Goal: Task Accomplishment & Management: Use online tool/utility

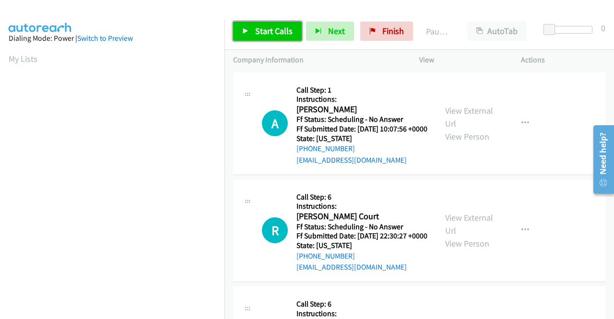
click at [279, 40] on link "Start Calls" at bounding box center [267, 31] width 69 height 19
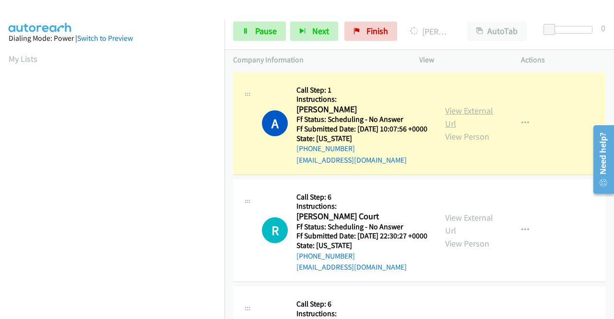
click at [450, 110] on link "View External Url" at bounding box center [469, 117] width 48 height 24
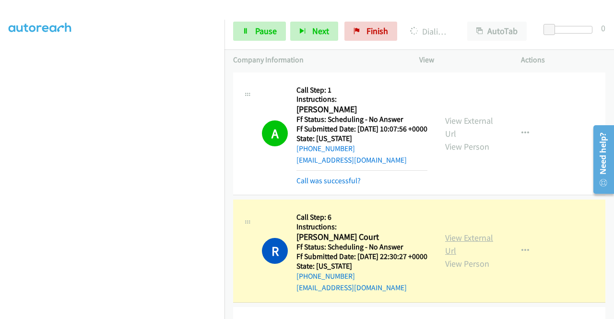
click at [476, 252] on link "View External Url" at bounding box center [469, 244] width 48 height 24
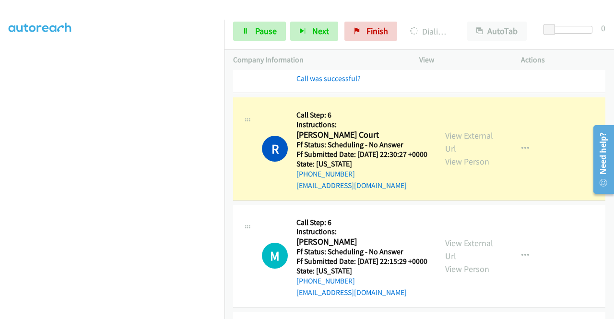
scroll to position [166, 0]
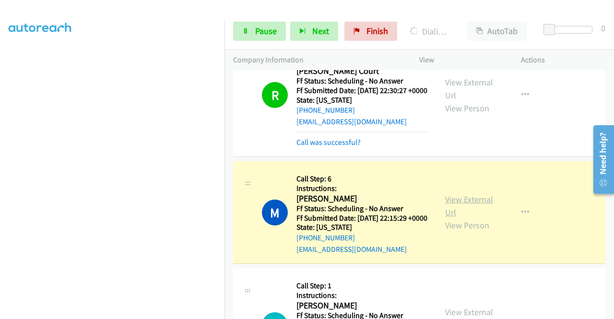
click at [456, 218] on link "View External Url" at bounding box center [469, 206] width 48 height 24
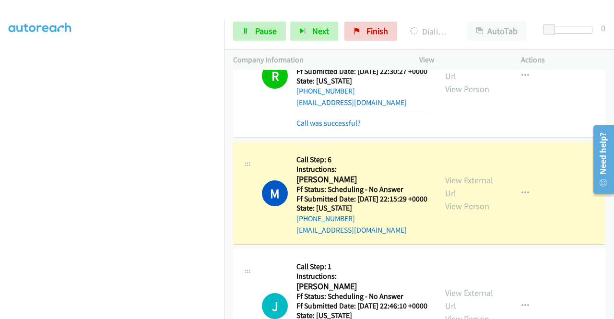
scroll to position [269, 0]
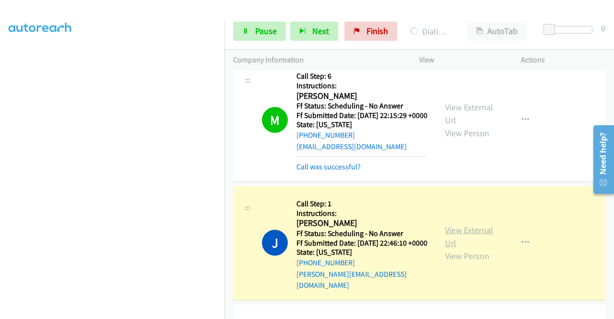
click at [483, 249] on link "View External Url" at bounding box center [469, 237] width 48 height 24
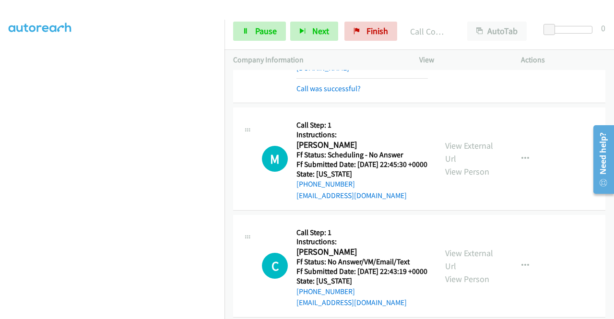
scroll to position [512, 0]
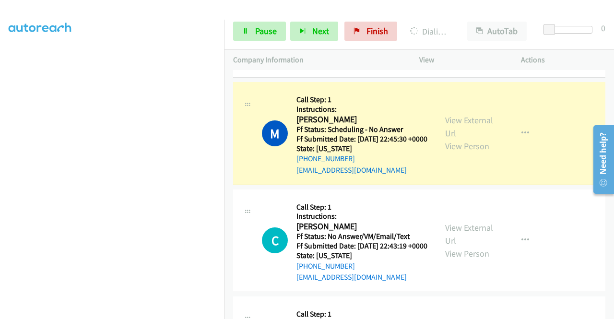
click at [447, 139] on link "View External Url" at bounding box center [469, 127] width 48 height 24
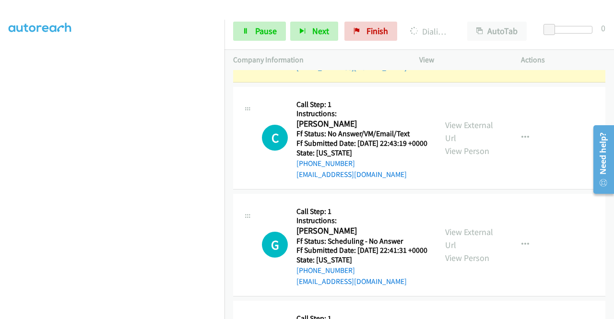
scroll to position [595, 0]
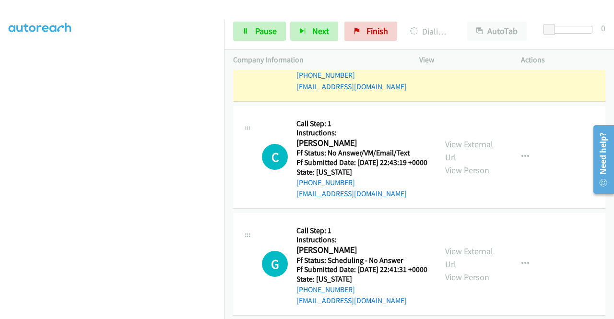
drag, startPoint x: 612, startPoint y: 70, endPoint x: 439, endPoint y: 119, distance: 180.3
click at [439, 92] on div "View External Url View Person View External Url Email Schedule/Manage Callback …" at bounding box center [492, 49] width 110 height 85
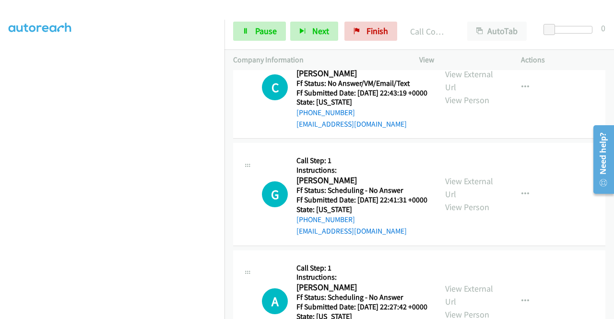
scroll to position [698, 0]
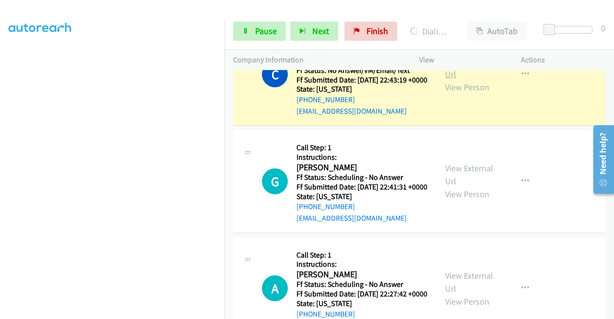
click at [449, 80] on link "View External Url" at bounding box center [469, 68] width 48 height 24
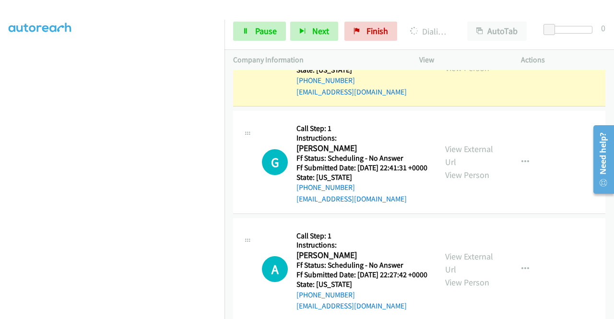
scroll to position [794, 0]
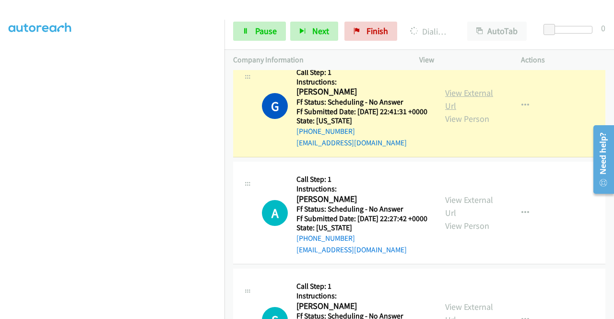
click at [466, 111] on link "View External Url" at bounding box center [469, 99] width 48 height 24
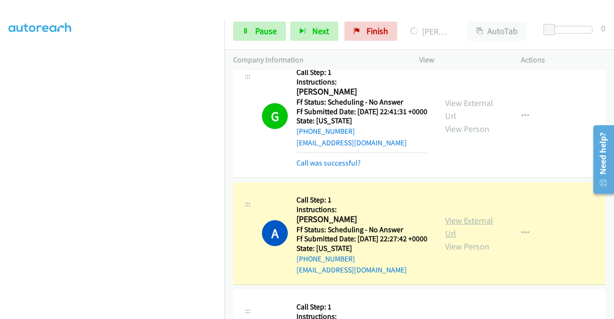
click at [445, 239] on link "View External Url" at bounding box center [469, 227] width 48 height 24
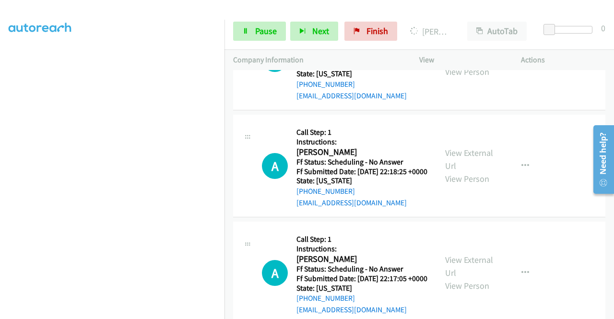
scroll to position [1096, 0]
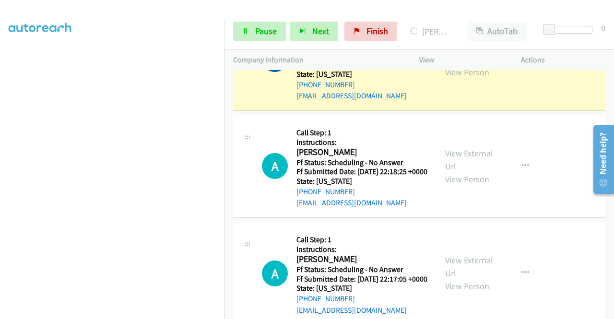
click at [446, 65] on link "View External Url" at bounding box center [469, 53] width 48 height 24
click at [253, 30] on link "Pause" at bounding box center [259, 31] width 53 height 19
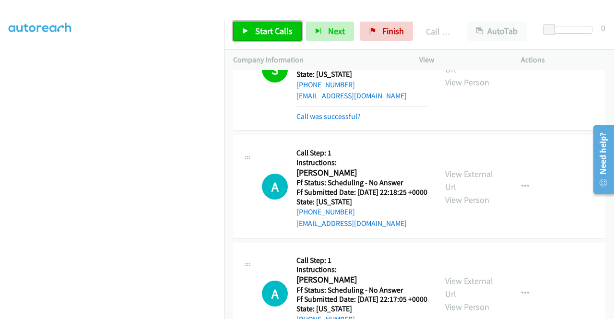
click at [273, 25] on span "Start Calls" at bounding box center [273, 30] width 37 height 11
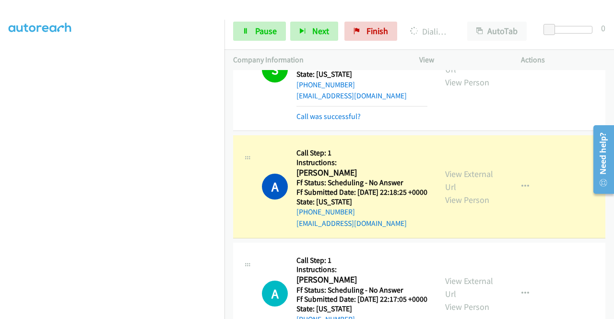
click at [460, 229] on div "View External Url View Person View External Url Email Schedule/Manage Callback …" at bounding box center [492, 186] width 110 height 85
click at [458, 206] on div "View External Url View Person" at bounding box center [470, 186] width 50 height 39
click at [466, 192] on link "View External Url" at bounding box center [469, 180] width 48 height 24
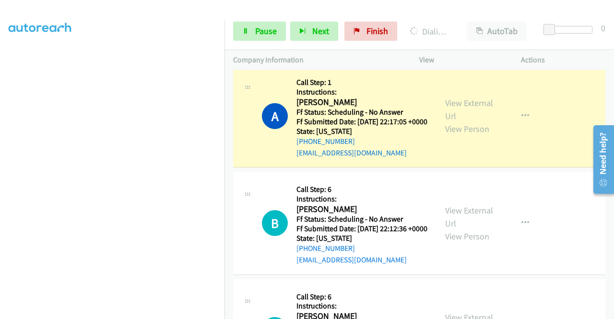
scroll to position [1313, 0]
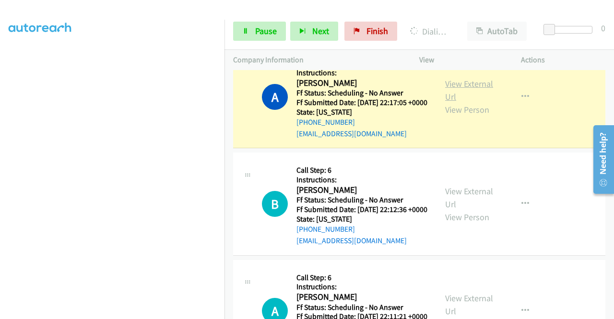
click at [467, 102] on link "View External Url" at bounding box center [469, 90] width 48 height 24
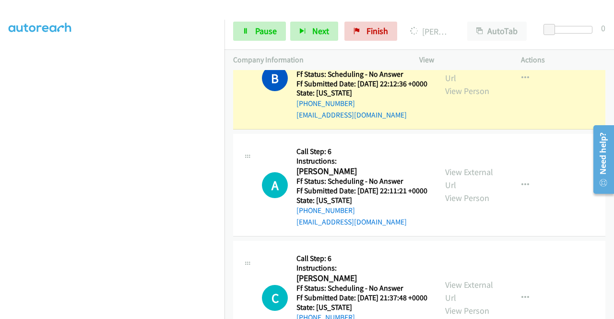
scroll to position [1461, 0]
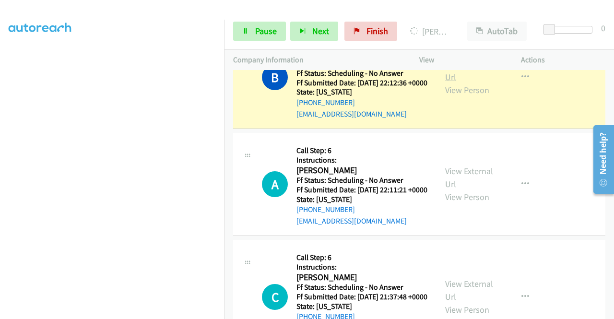
click at [485, 83] on link "View External Url" at bounding box center [469, 71] width 48 height 24
click at [257, 27] on span "Pause" at bounding box center [266, 30] width 22 height 11
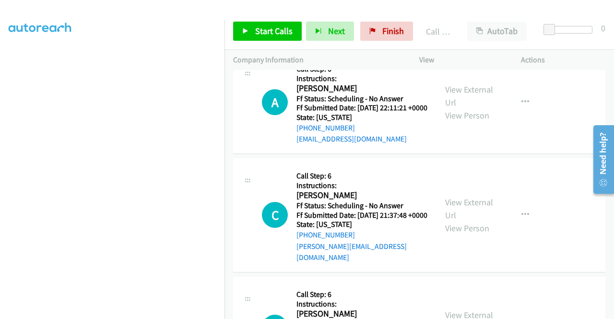
scroll to position [1582, 0]
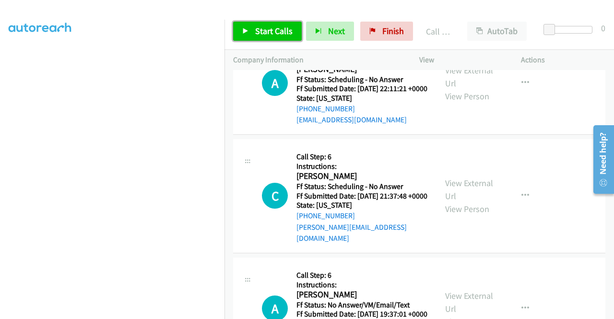
click at [269, 34] on span "Start Calls" at bounding box center [273, 30] width 37 height 11
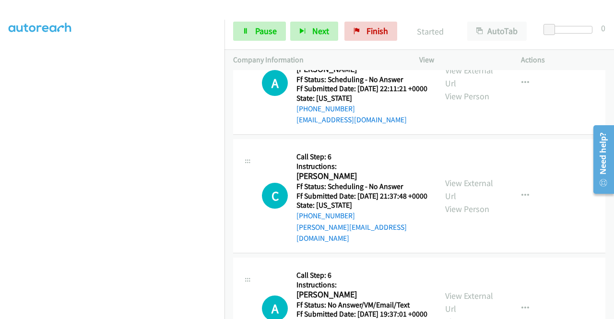
click at [347, 17] on link "Call was successful?" at bounding box center [329, 12] width 64 height 9
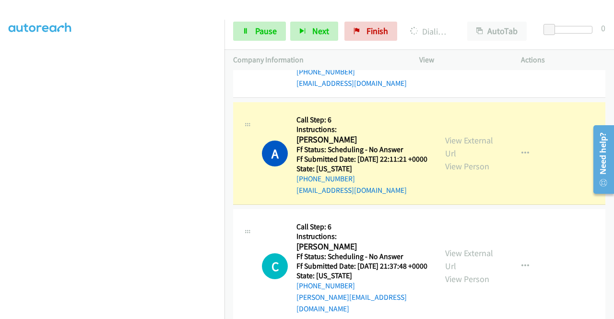
scroll to position [1476, 0]
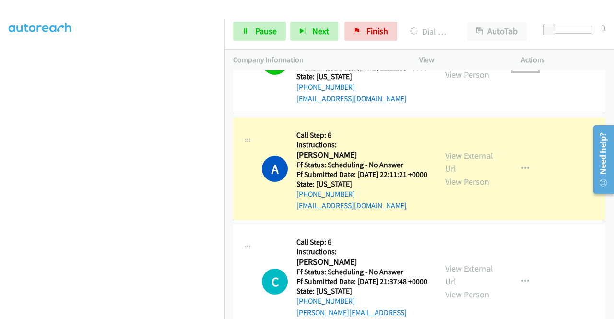
click at [524, 71] on button "button" at bounding box center [525, 61] width 26 height 19
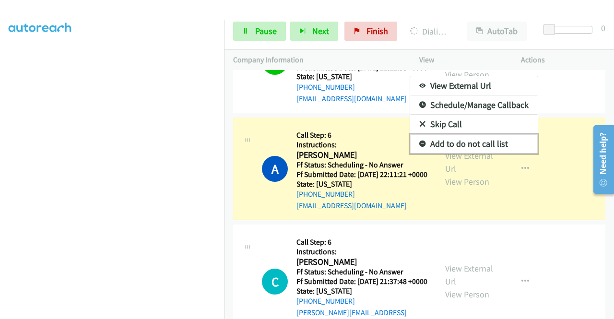
click at [473, 154] on link "Add to do not call list" at bounding box center [474, 143] width 128 height 19
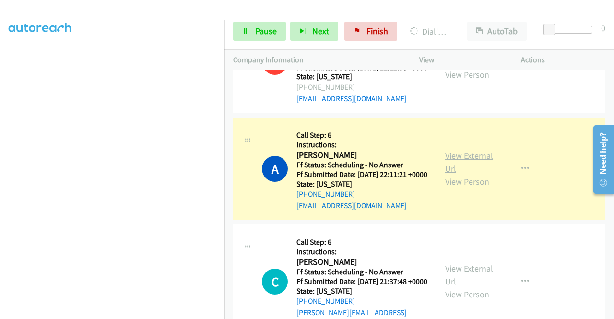
click at [458, 174] on link "View External Url" at bounding box center [469, 162] width 48 height 24
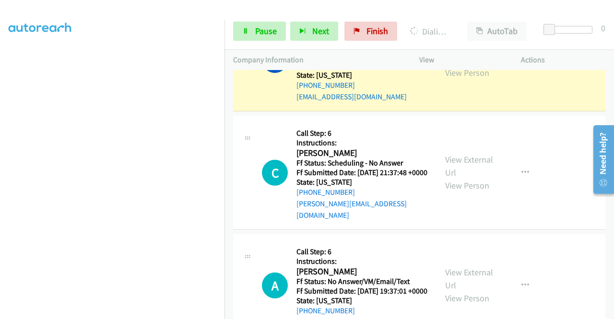
click at [611, 311] on div "[PHONE_NUMBER] Call failed - Please reload the list and try again The Callbar F…" at bounding box center [420, 194] width 390 height 249
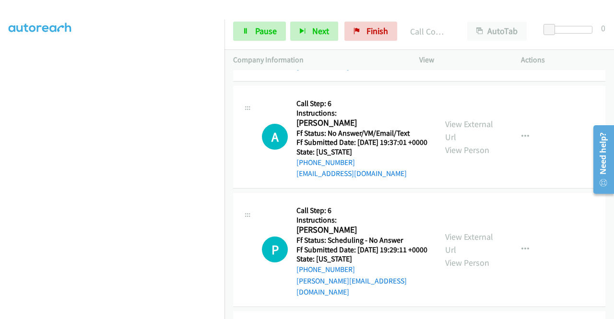
scroll to position [1764, 0]
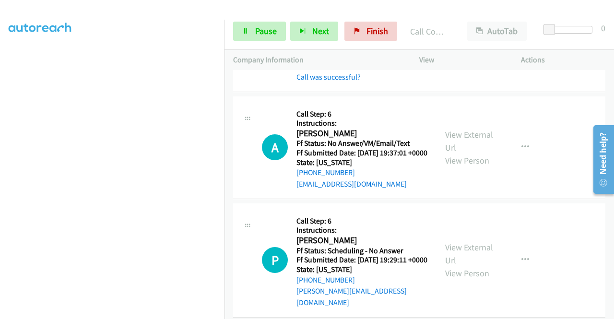
click at [472, 30] on link "View External Url" at bounding box center [469, 18] width 48 height 24
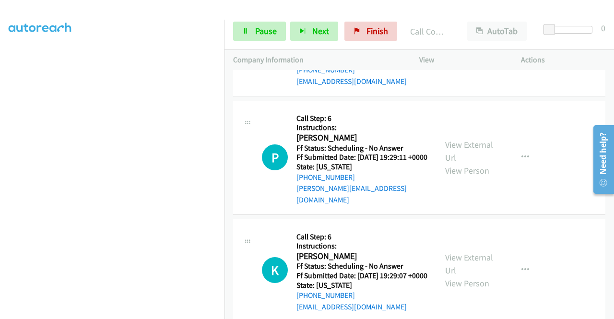
scroll to position [1873, 0]
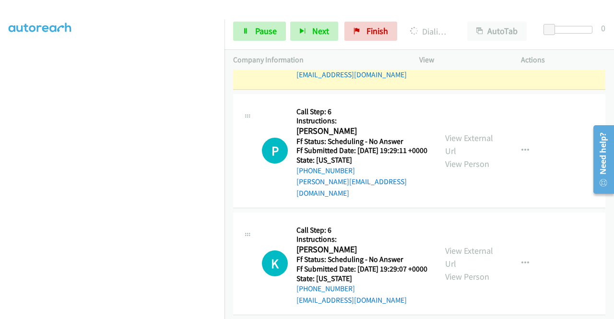
click at [449, 44] on link "View External Url" at bounding box center [469, 32] width 48 height 24
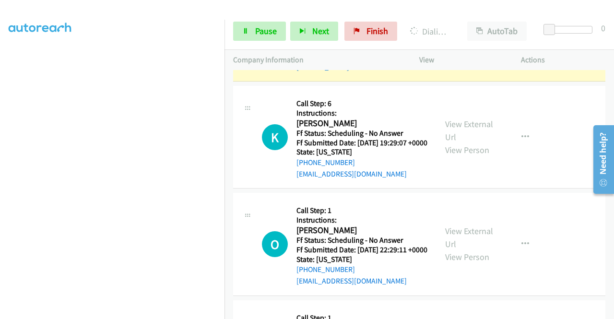
scroll to position [2039, 0]
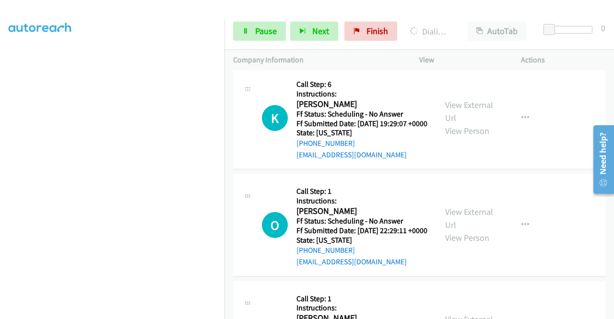
click at [463, 24] on div "View External Url View Person" at bounding box center [470, 5] width 50 height 39
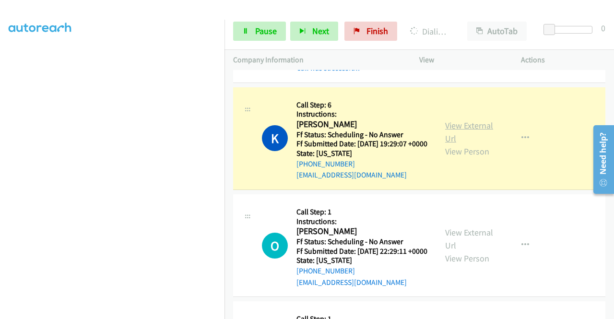
click at [454, 144] on link "View External Url" at bounding box center [469, 132] width 48 height 24
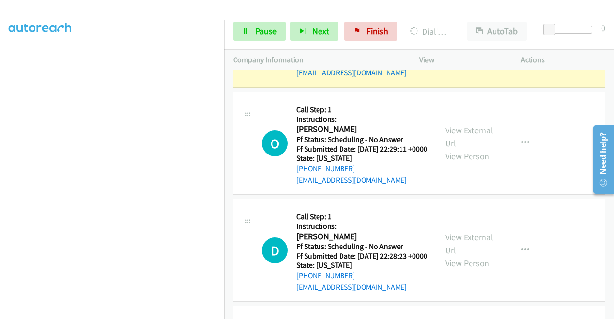
scroll to position [2155, 0]
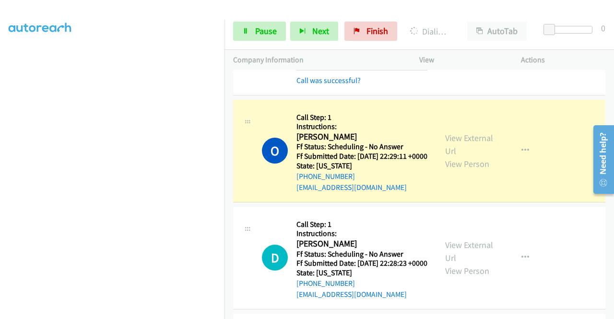
click at [458, 170] on div "View External Url View Person" at bounding box center [470, 150] width 50 height 39
click at [450, 156] on link "View External Url" at bounding box center [469, 144] width 48 height 24
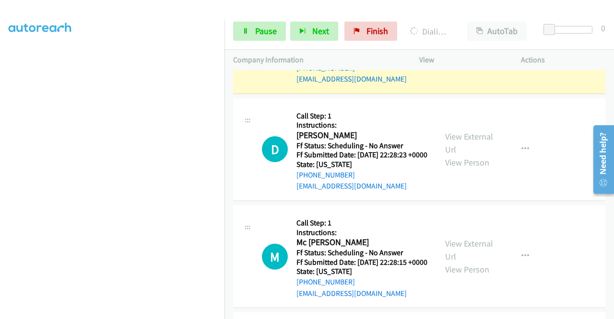
scroll to position [2295, 0]
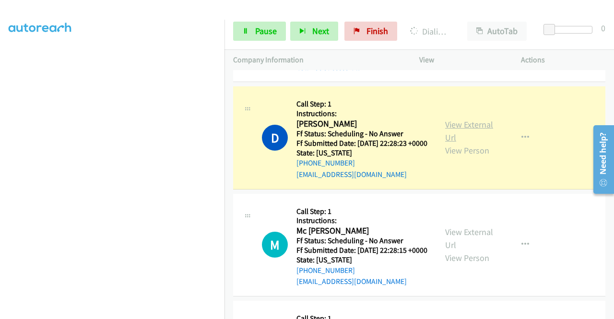
click at [456, 143] on link "View External Url" at bounding box center [469, 131] width 48 height 24
click at [236, 31] on link "Pause" at bounding box center [259, 31] width 53 height 19
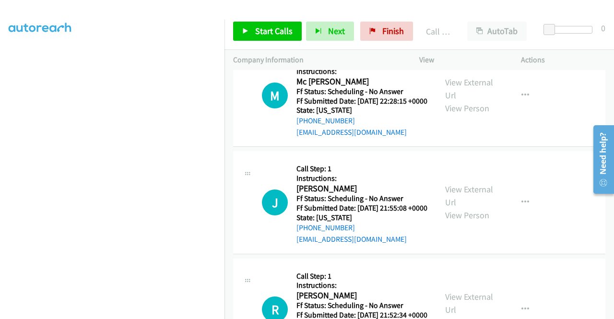
scroll to position [2594, 0]
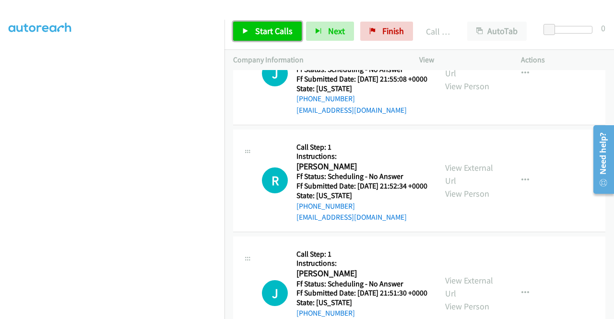
click at [271, 28] on span "Start Calls" at bounding box center [273, 30] width 37 height 11
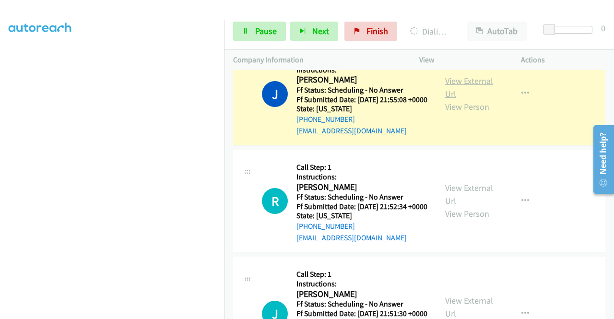
click at [469, 99] on link "View External Url" at bounding box center [469, 87] width 48 height 24
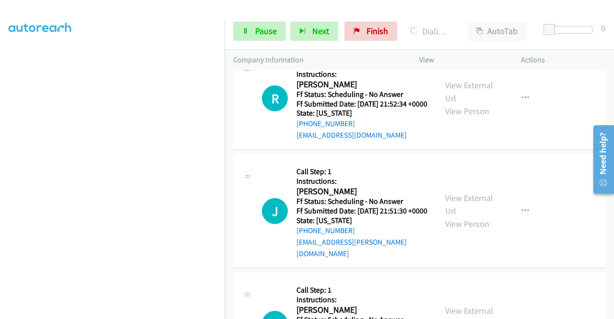
scroll to position [2735, 0]
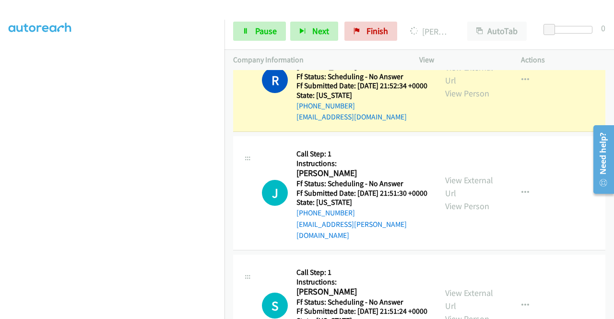
click at [453, 100] on div "View External Url View Person" at bounding box center [470, 80] width 50 height 39
click at [453, 86] on link "View External Url" at bounding box center [469, 74] width 48 height 24
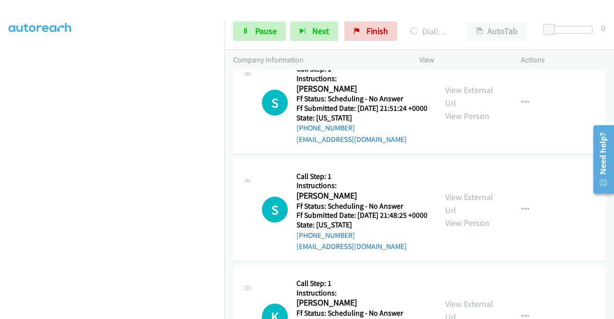
scroll to position [2972, 0]
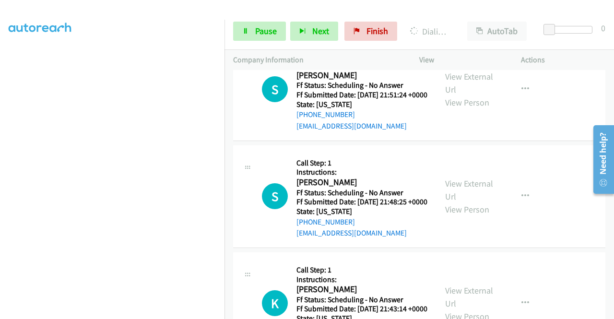
click at [246, 38] on link "Pause" at bounding box center [259, 31] width 53 height 19
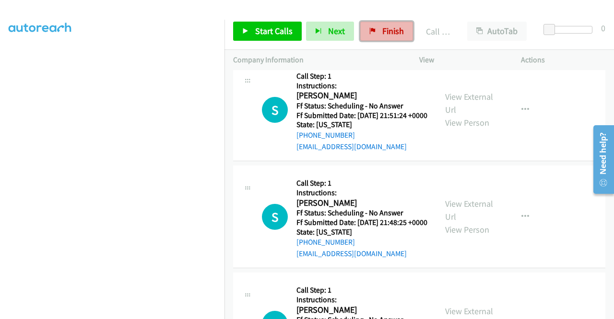
click at [374, 34] on link "Finish" at bounding box center [386, 31] width 53 height 19
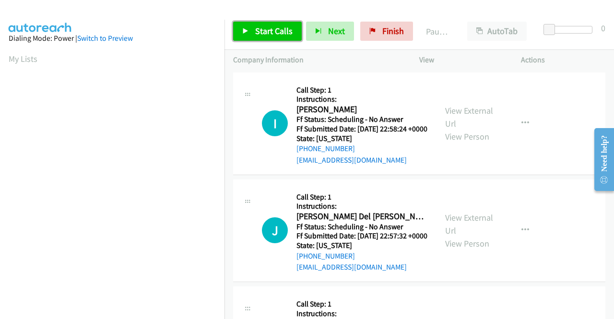
click at [267, 30] on span "Start Calls" at bounding box center [273, 30] width 37 height 11
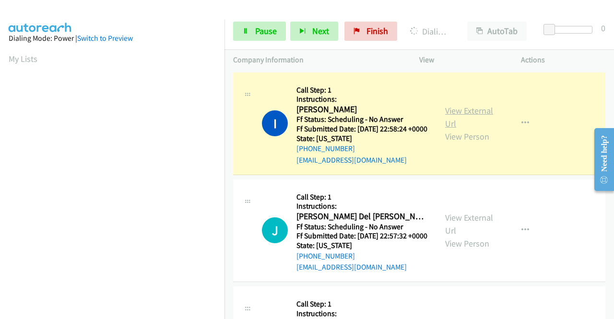
click at [466, 112] on link "View External Url" at bounding box center [469, 117] width 48 height 24
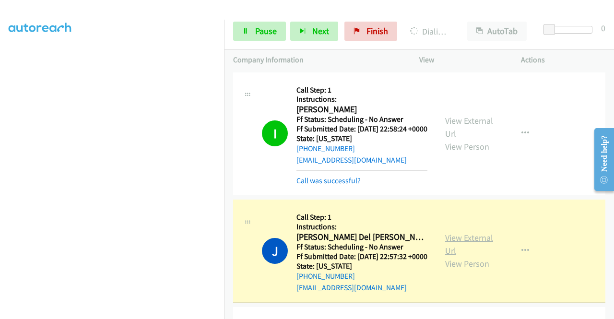
click at [452, 251] on link "View External Url" at bounding box center [469, 244] width 48 height 24
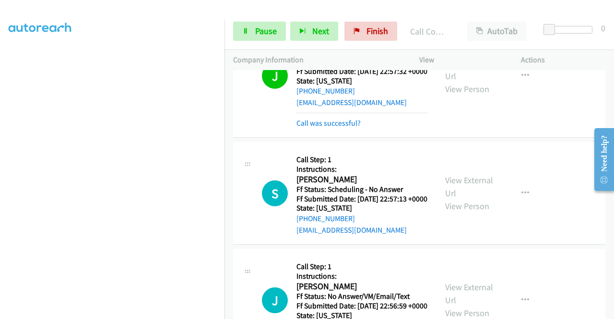
scroll to position [224, 0]
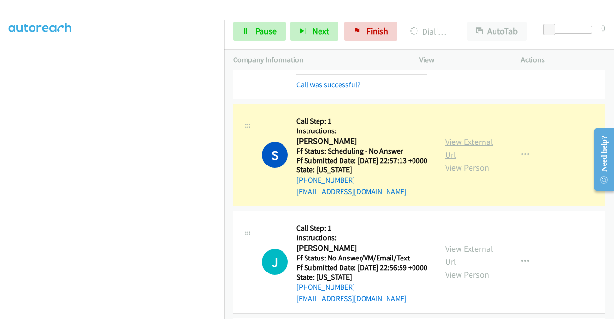
click at [446, 160] on link "View External Url" at bounding box center [469, 148] width 48 height 24
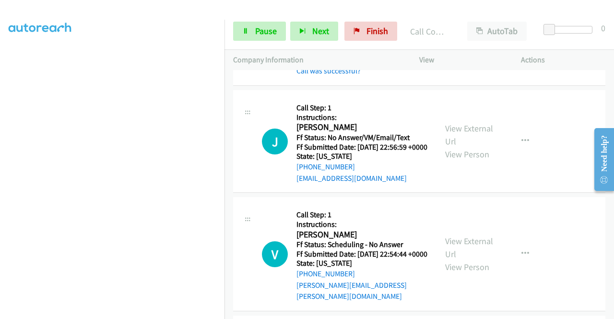
scroll to position [384, 0]
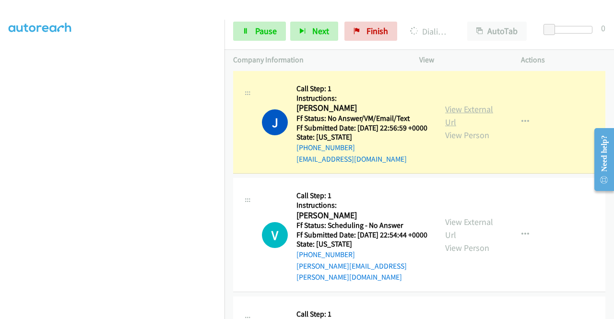
click at [445, 128] on link "View External Url" at bounding box center [469, 116] width 48 height 24
click at [283, 29] on link "Pause" at bounding box center [259, 31] width 53 height 19
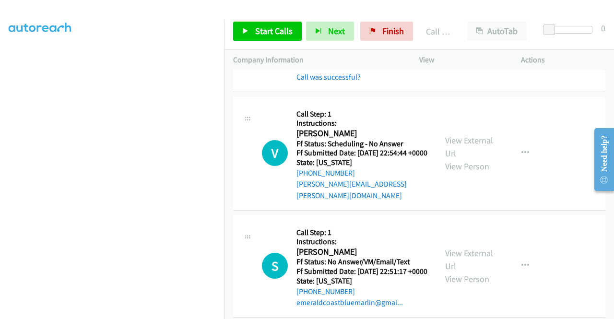
scroll to position [557, 0]
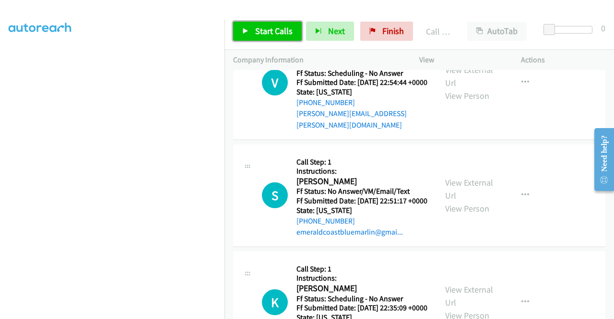
click at [273, 29] on span "Start Calls" at bounding box center [273, 30] width 37 height 11
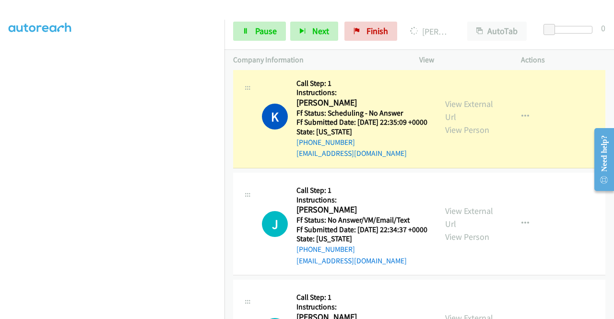
scroll to position [787, 0]
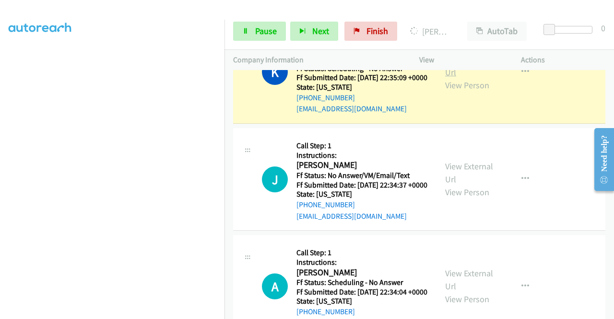
click at [453, 78] on link "View External Url" at bounding box center [469, 66] width 48 height 24
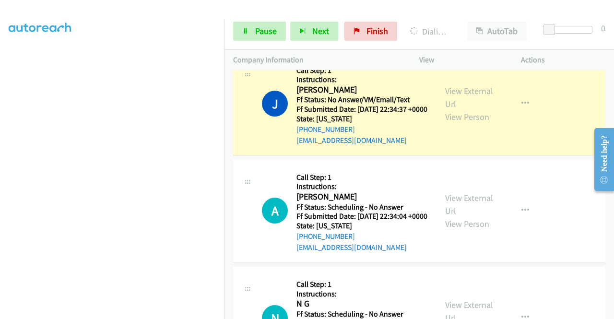
scroll to position [921, 0]
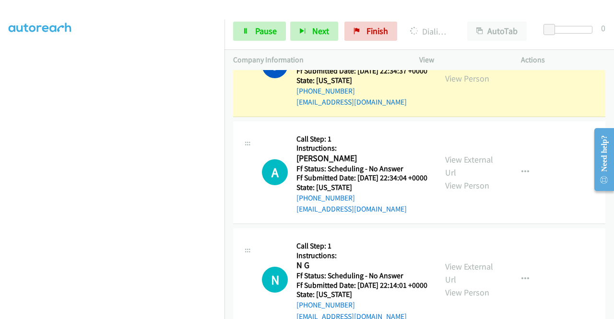
click at [469, 71] on link "View External Url" at bounding box center [469, 59] width 48 height 24
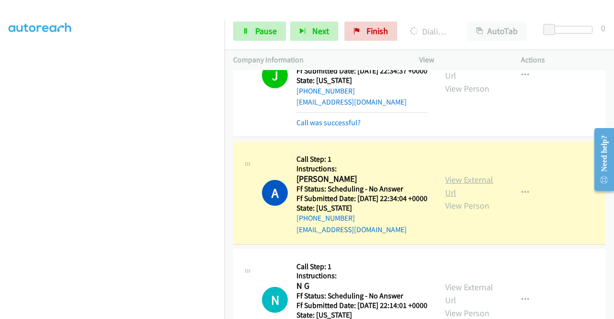
click at [469, 198] on link "View External Url" at bounding box center [469, 186] width 48 height 24
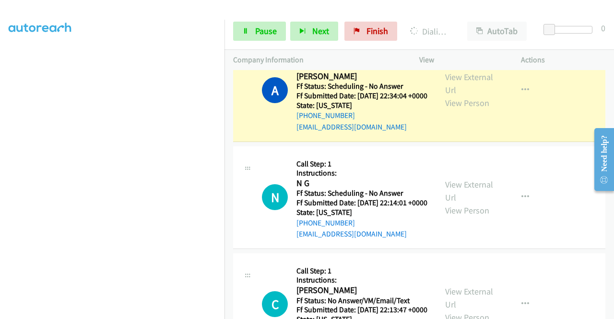
scroll to position [1069, 0]
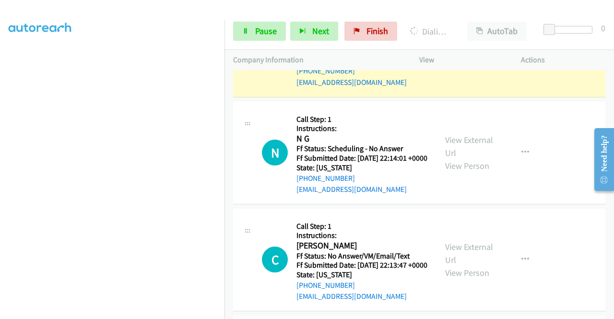
click at [0, 183] on aside "Dialing Mode: Power | Switch to Preview My Lists" at bounding box center [112, 73] width 225 height 531
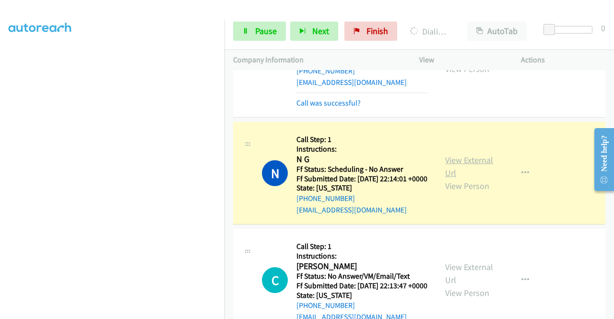
click at [482, 179] on link "View External Url" at bounding box center [469, 167] width 48 height 24
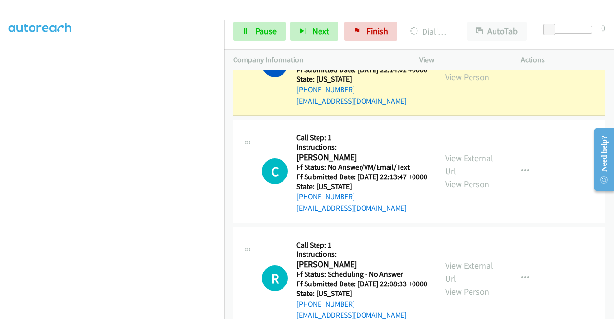
scroll to position [1222, 0]
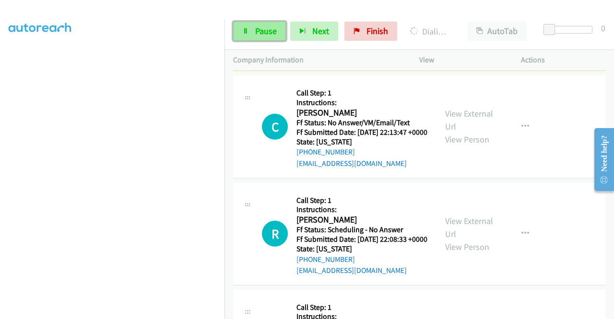
click at [259, 26] on span "Pause" at bounding box center [266, 30] width 22 height 11
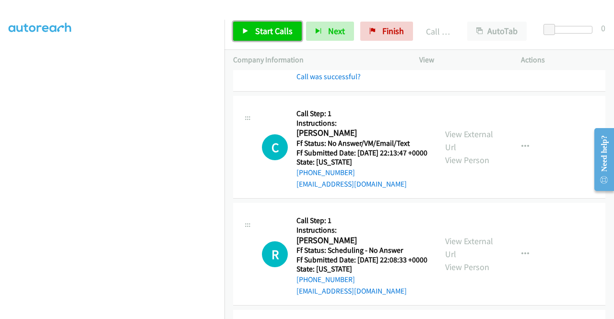
click at [278, 34] on span "Start Calls" at bounding box center [273, 30] width 37 height 11
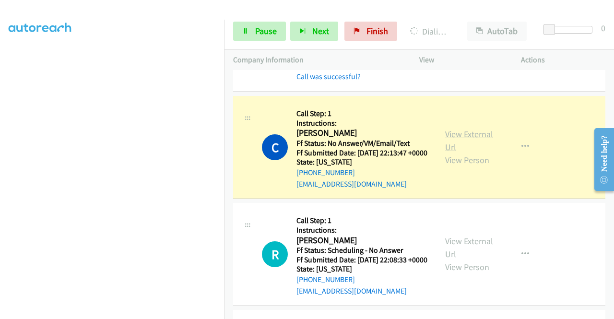
click at [451, 153] on link "View External Url" at bounding box center [469, 141] width 48 height 24
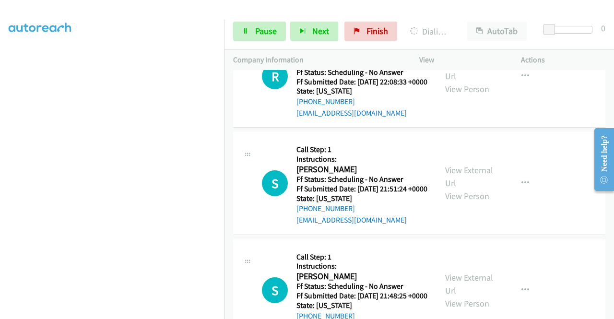
scroll to position [1401, 0]
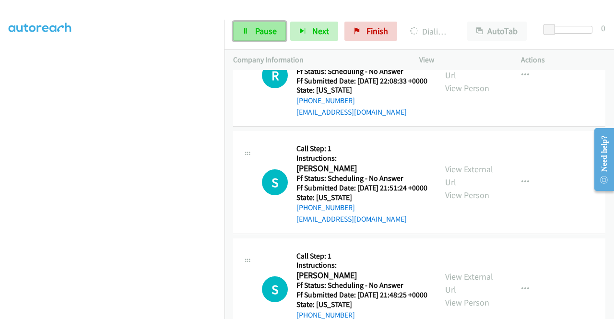
click at [260, 34] on span "Pause" at bounding box center [266, 30] width 22 height 11
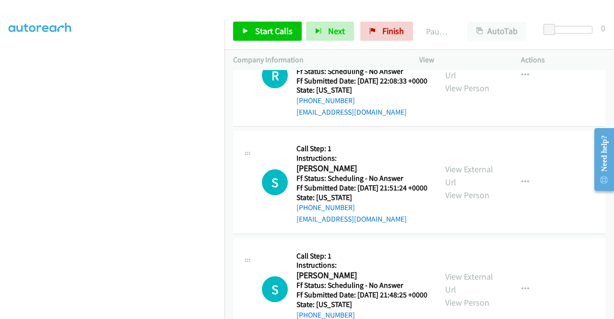
click at [0, 184] on aside "Dialing Mode: Power | Switch to Preview My Lists" at bounding box center [112, 73] width 225 height 531
click at [0, 101] on aside "Dialing Mode: Power | Switch to Preview My Lists" at bounding box center [112, 73] width 225 height 531
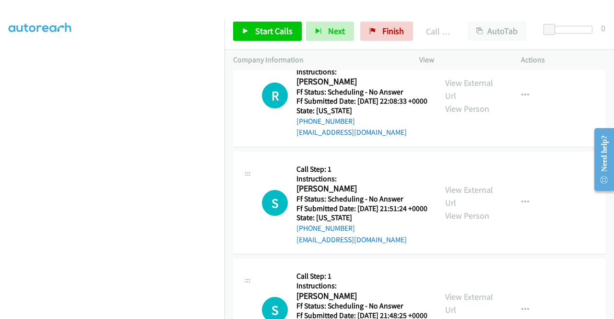
click at [354, 30] on link "Call was successful?" at bounding box center [329, 25] width 64 height 9
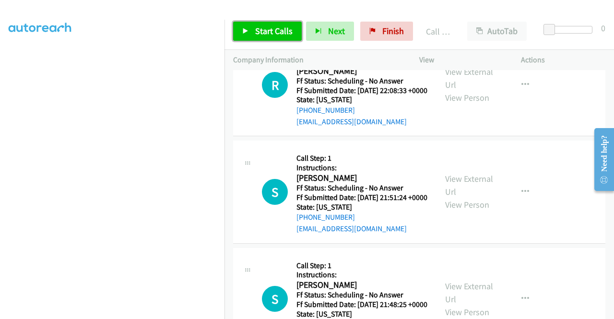
click at [274, 28] on span "Start Calls" at bounding box center [273, 30] width 37 height 11
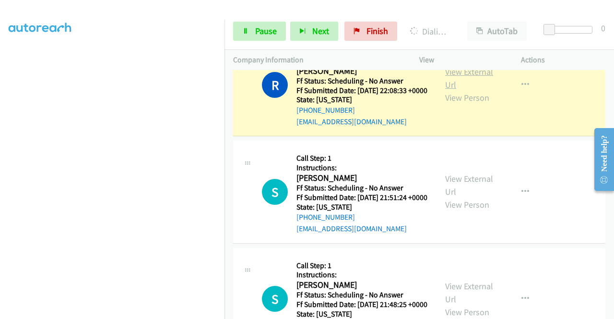
click at [472, 90] on link "View External Url" at bounding box center [469, 78] width 48 height 24
click at [605, 246] on td "S Callback Scheduled Call Step: 1 Instructions: Steven Meyer America/Chicago Ff…" at bounding box center [420, 192] width 390 height 107
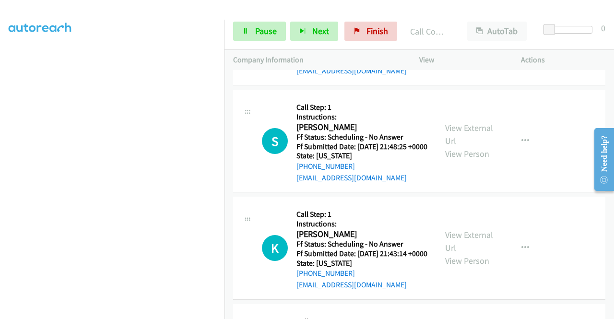
scroll to position [1589, 0]
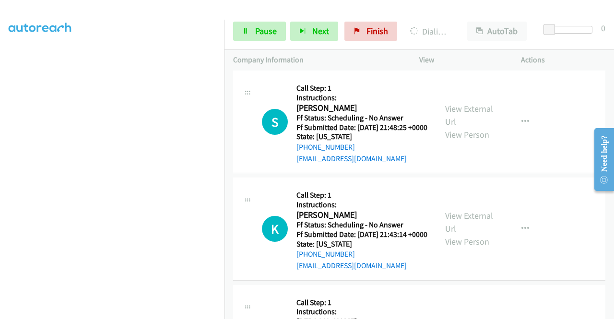
click at [453, 57] on div "View External Url View Person View External Url Email Schedule/Manage Callback …" at bounding box center [492, 14] width 110 height 85
click at [457, 57] on div "View External Url View Person View External Url Email Schedule/Manage Callback …" at bounding box center [492, 14] width 110 height 85
click at [461, 20] on link "View External Url" at bounding box center [469, 8] width 48 height 24
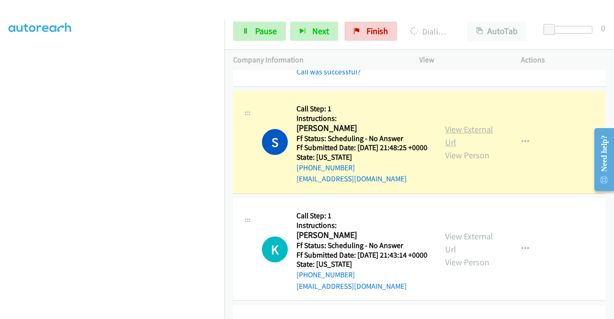
click at [454, 148] on link "View External Url" at bounding box center [469, 136] width 48 height 24
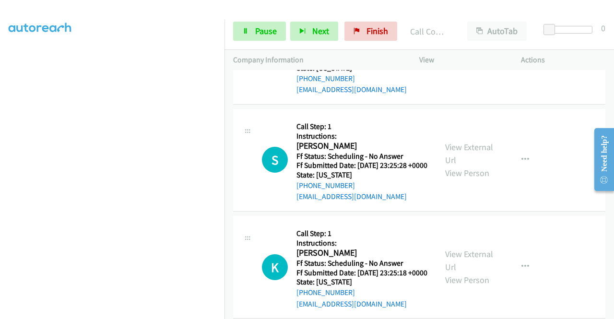
scroll to position [1814, 0]
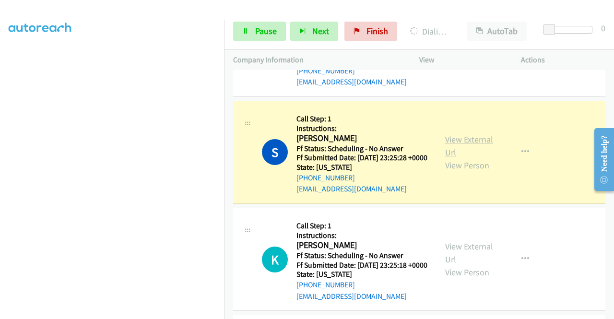
click at [469, 158] on link "View External Url" at bounding box center [469, 146] width 48 height 24
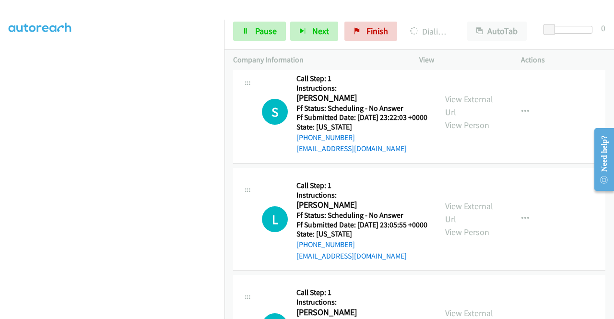
scroll to position [2114, 0]
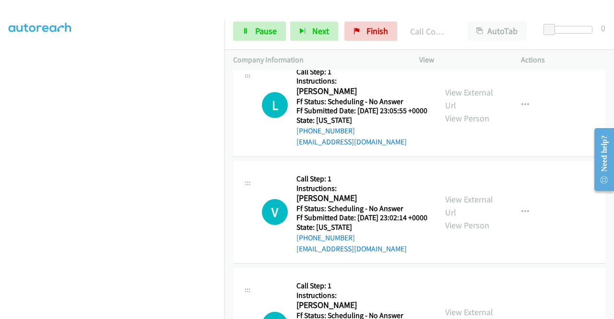
scroll to position [2242, 0]
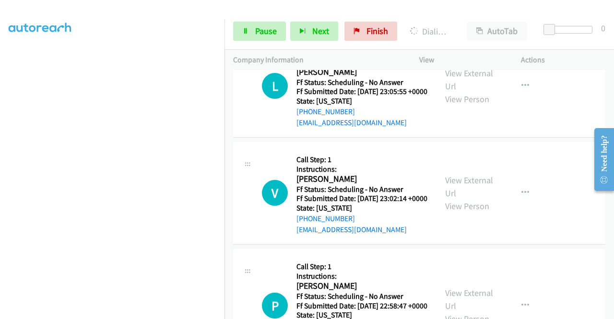
drag, startPoint x: 466, startPoint y: 116, endPoint x: 416, endPoint y: 99, distance: 53.3
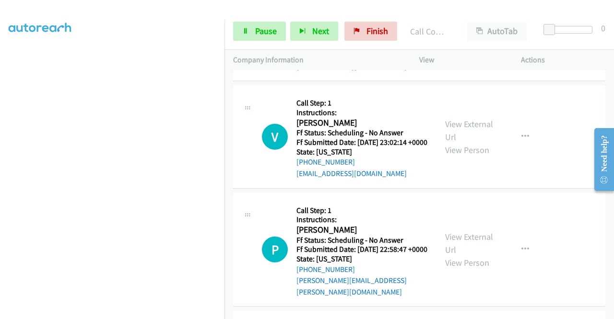
scroll to position [2383, 0]
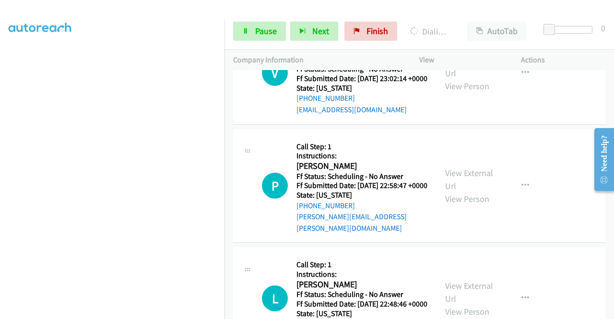
click at [235, 26] on link "Pause" at bounding box center [259, 31] width 53 height 19
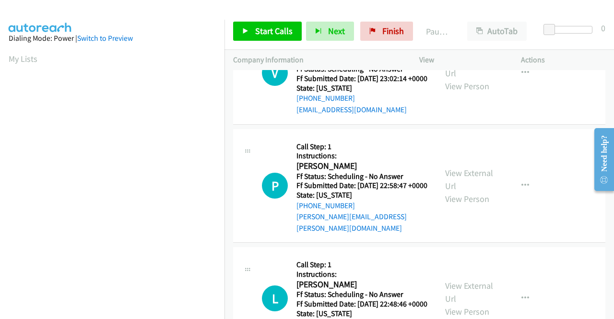
scroll to position [219, 0]
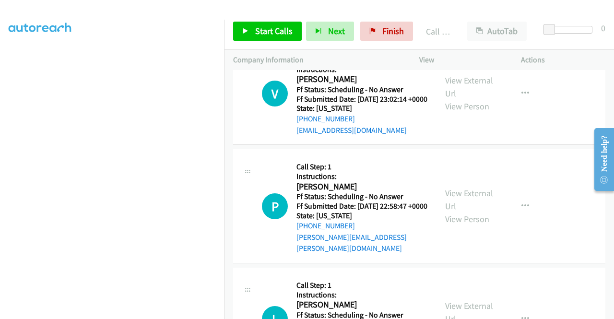
click at [344, 27] on link "Call was successful?" at bounding box center [329, 22] width 64 height 9
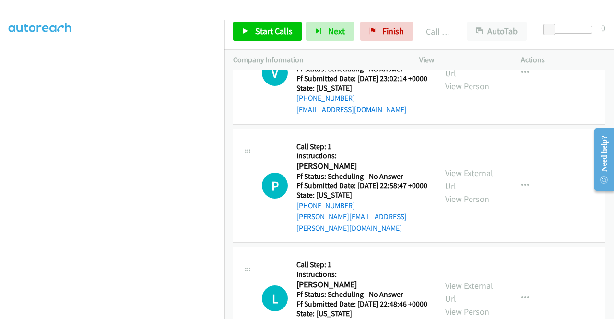
click at [483, 58] on link "Add to do not call list" at bounding box center [474, 47] width 128 height 19
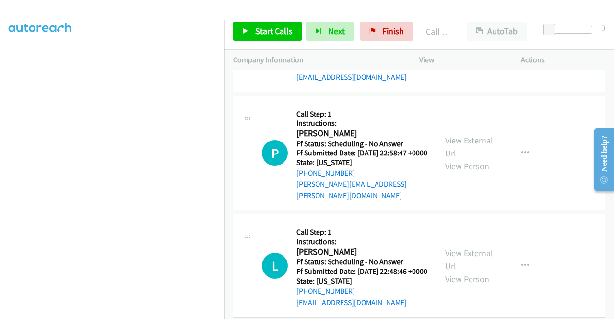
scroll to position [2421, 0]
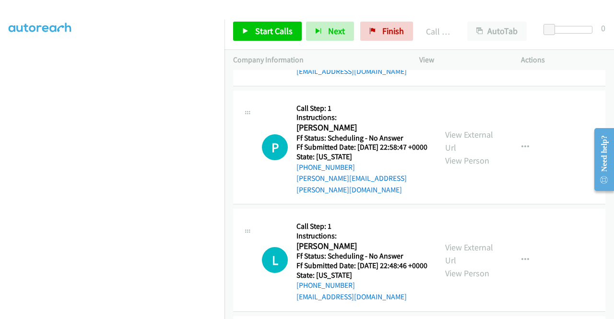
click at [444, 19] on link "Add to do not call list" at bounding box center [474, 9] width 128 height 19
click at [495, 19] on link "Add to do not call list" at bounding box center [474, 9] width 128 height 19
click at [398, 34] on span "Finish" at bounding box center [393, 30] width 22 height 11
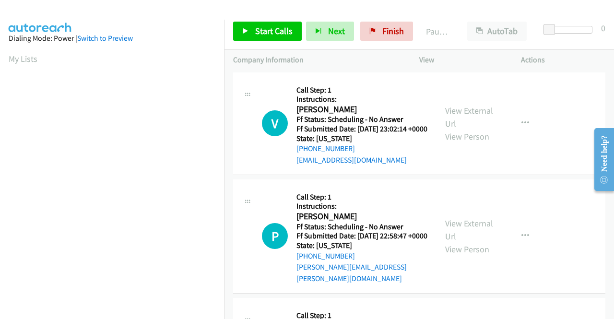
drag, startPoint x: 275, startPoint y: 27, endPoint x: 259, endPoint y: 41, distance: 21.8
click at [259, 41] on div "Start Calls Pause Next Finish Paused AutoTab AutoTab 0" at bounding box center [420, 31] width 390 height 37
click at [257, 28] on span "Start Calls" at bounding box center [273, 30] width 37 height 11
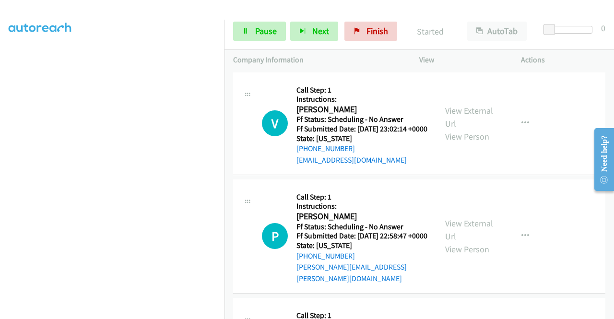
scroll to position [219, 0]
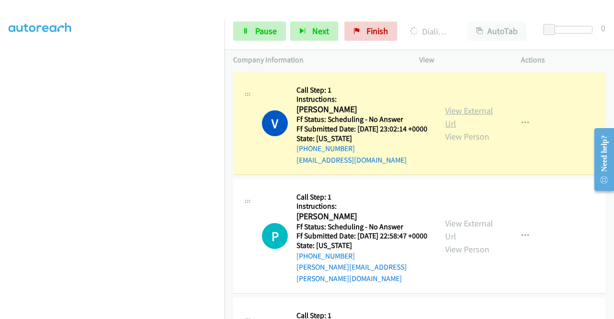
click at [466, 111] on link "View External Url" at bounding box center [469, 117] width 48 height 24
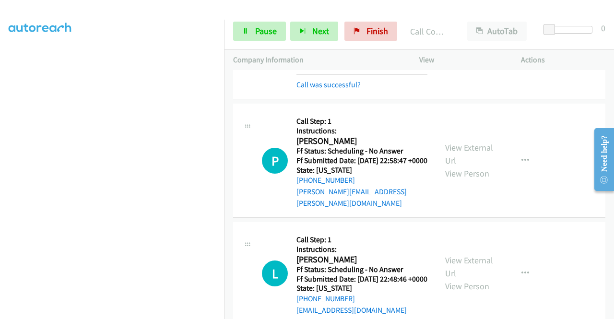
scroll to position [115, 0]
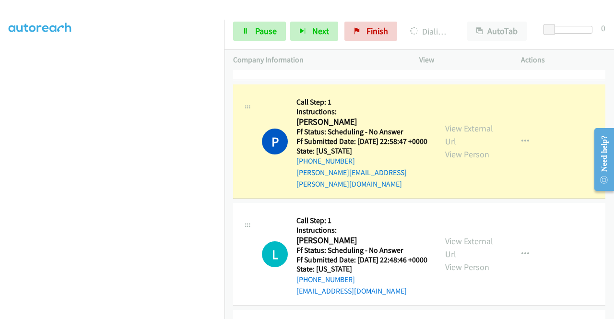
click at [460, 125] on div "View External Url View Person View External Url Email Schedule/Manage Callback …" at bounding box center [492, 141] width 110 height 96
click at [450, 134] on link "View External Url" at bounding box center [469, 135] width 48 height 24
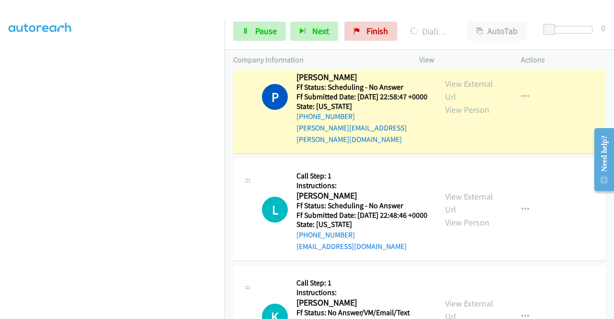
scroll to position [210, 0]
click at [243, 33] on icon at bounding box center [245, 31] width 7 height 7
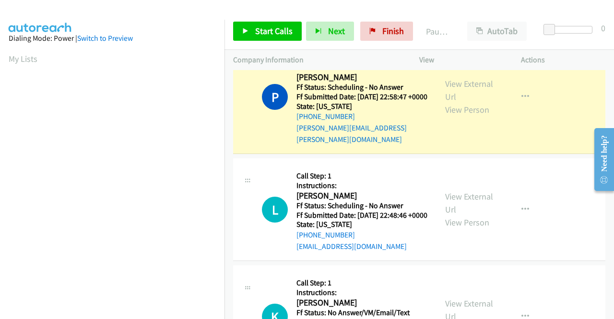
scroll to position [219, 0]
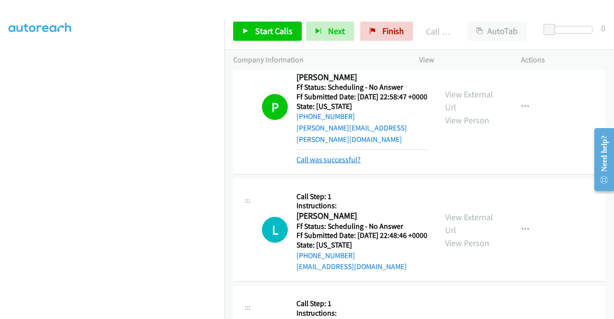
click at [335, 164] on link "Call was successful?" at bounding box center [329, 159] width 64 height 9
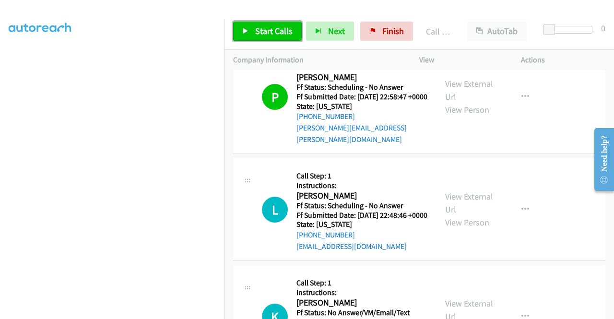
click at [264, 22] on link "Start Calls" at bounding box center [267, 31] width 69 height 19
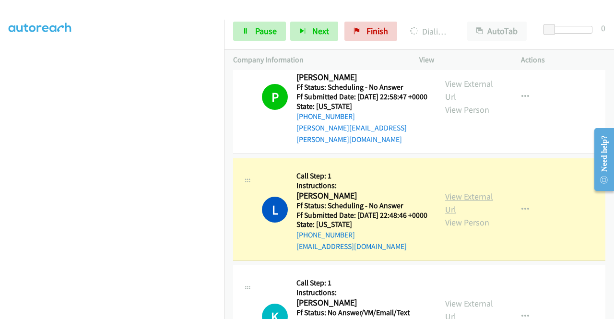
click at [454, 210] on link "View External Url" at bounding box center [469, 203] width 48 height 24
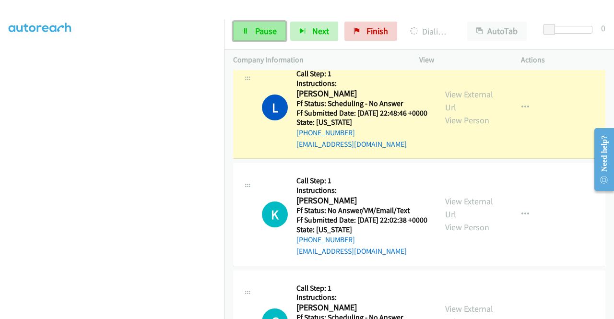
click at [283, 32] on link "Pause" at bounding box center [259, 31] width 53 height 19
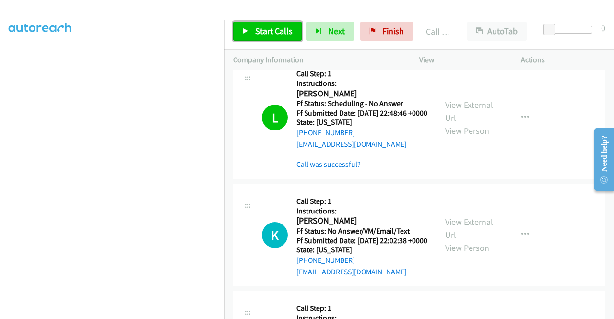
click at [266, 22] on link "Start Calls" at bounding box center [267, 31] width 69 height 19
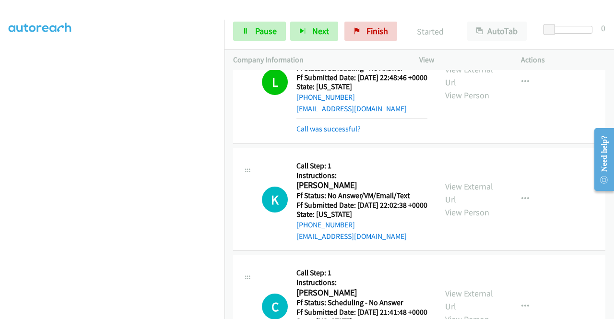
scroll to position [307, 0]
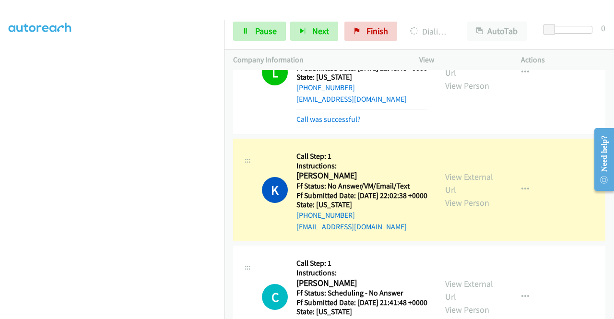
click at [497, 195] on div "View External Url View Person View External Url Email Schedule/Manage Callback …" at bounding box center [492, 189] width 110 height 85
click at [480, 193] on link "View External Url" at bounding box center [469, 183] width 48 height 24
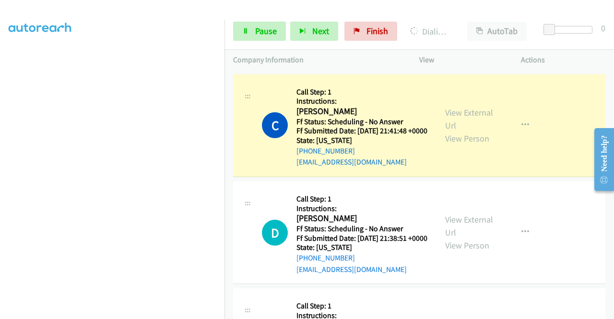
scroll to position [512, 0]
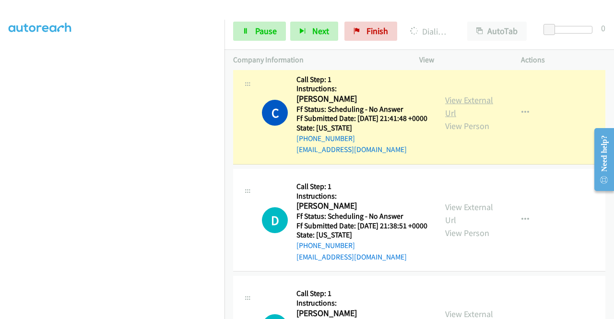
click at [449, 119] on link "View External Url" at bounding box center [469, 107] width 48 height 24
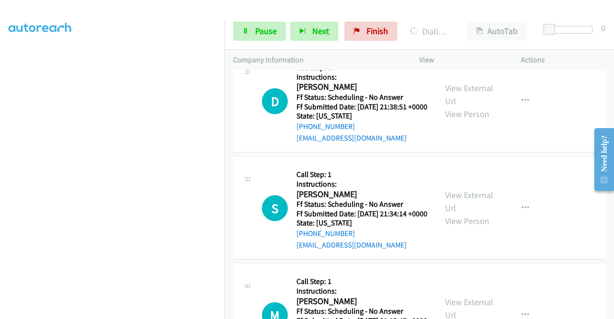
scroll to position [633, 0]
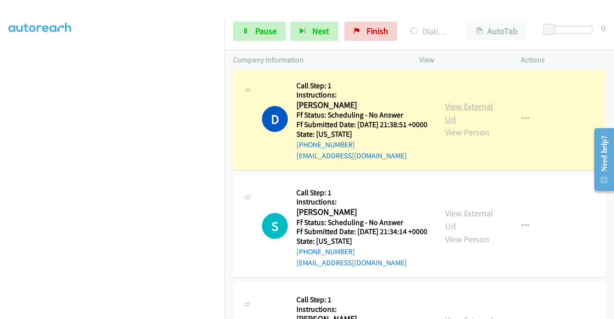
click at [470, 125] on link "View External Url" at bounding box center [469, 113] width 48 height 24
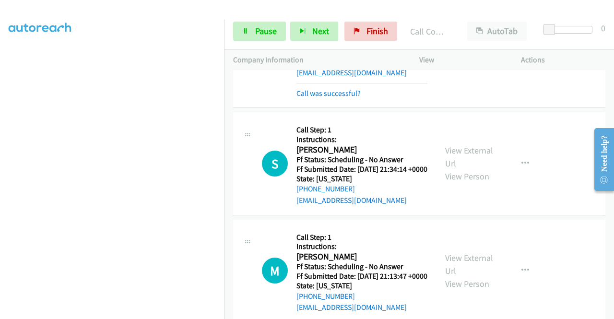
scroll to position [735, 0]
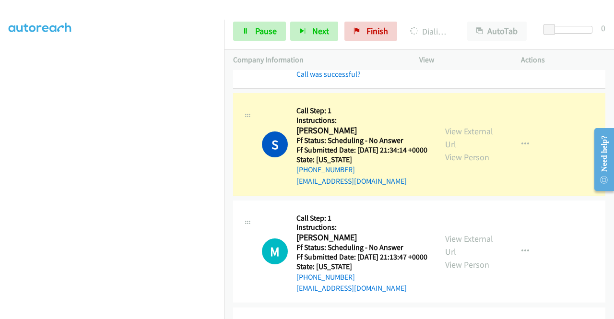
click at [465, 164] on div "View External Url View Person" at bounding box center [470, 144] width 50 height 39
click at [447, 150] on link "View External Url" at bounding box center [469, 138] width 48 height 24
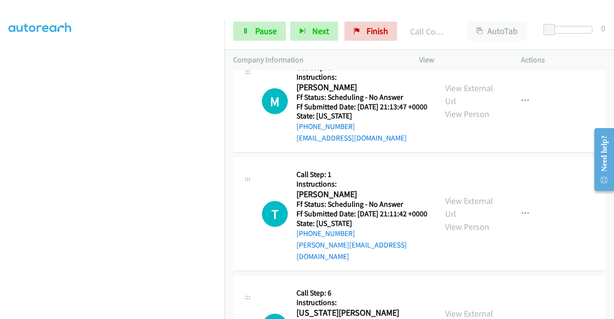
scroll to position [915, 0]
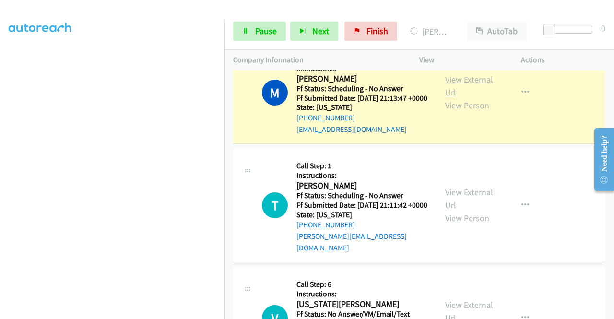
click at [465, 98] on link "View External Url" at bounding box center [469, 86] width 48 height 24
click at [243, 45] on div "Start Calls Pause Next Finish Dialing Merrill Kelley AutoTab AutoTab 0" at bounding box center [420, 31] width 390 height 37
click at [249, 39] on link "Pause" at bounding box center [259, 31] width 53 height 19
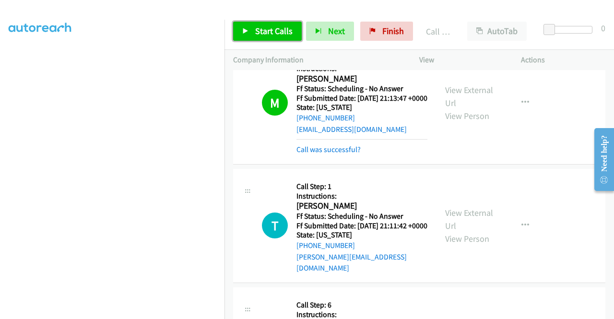
click at [279, 27] on span "Start Calls" at bounding box center [273, 30] width 37 height 11
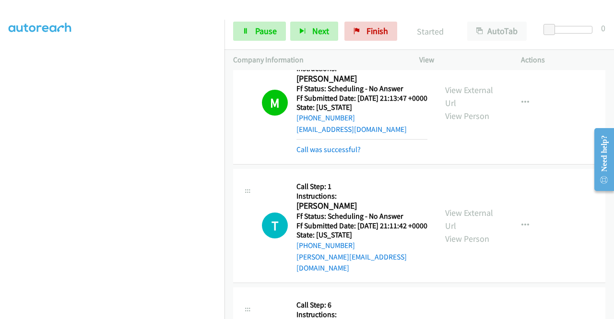
click at [606, 286] on td "T Callback Scheduled Call Step: 1 Instructions: Terri Chapman America/Los_Angel…" at bounding box center [420, 226] width 390 height 119
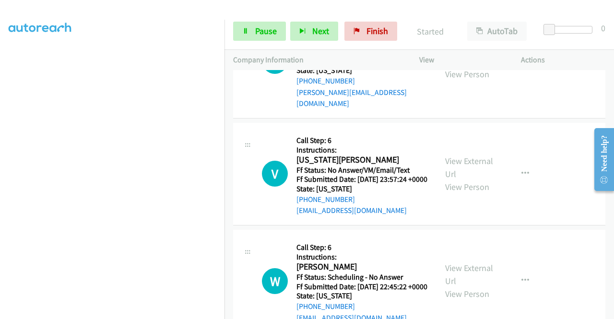
scroll to position [1081, 0]
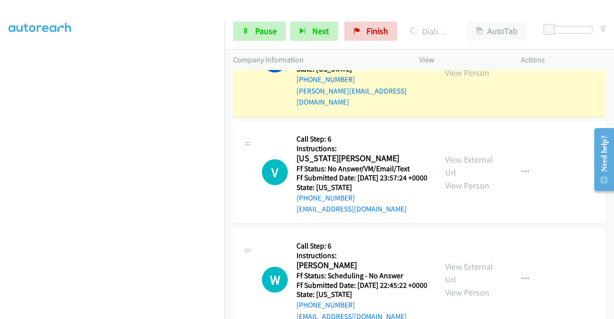
click at [460, 99] on div "View External Url View Person View External Url Email Schedule/Manage Callback …" at bounding box center [492, 60] width 110 height 96
click at [458, 79] on div "View External Url View Person" at bounding box center [470, 59] width 50 height 39
click at [450, 65] on link "View External Url" at bounding box center [469, 53] width 48 height 24
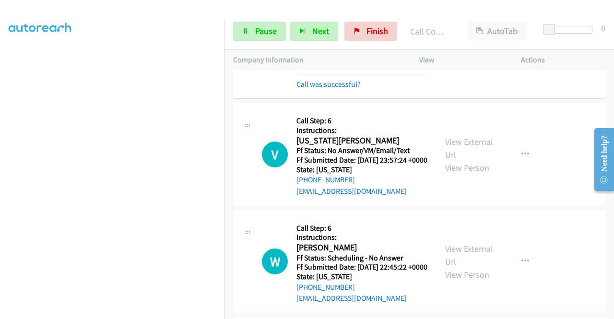
scroll to position [1130, 0]
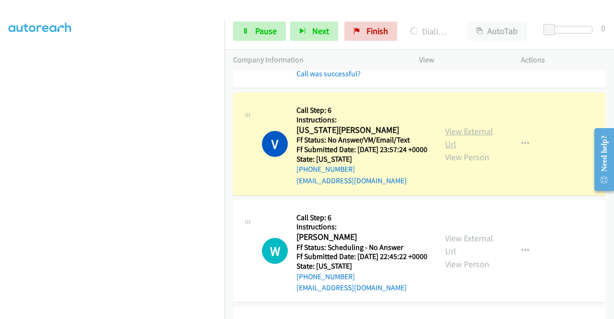
click at [446, 150] on link "View External Url" at bounding box center [469, 138] width 48 height 24
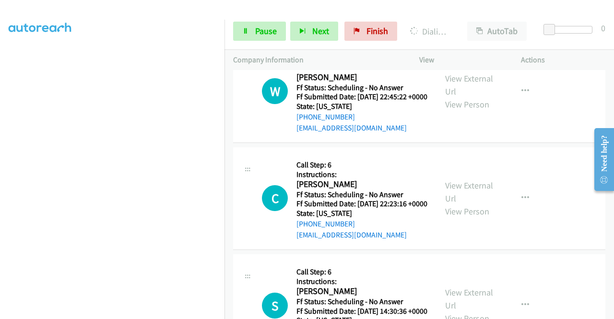
scroll to position [1309, 0]
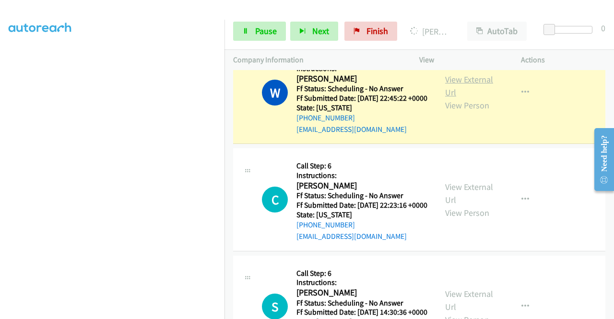
click at [461, 98] on link "View External Url" at bounding box center [469, 86] width 48 height 24
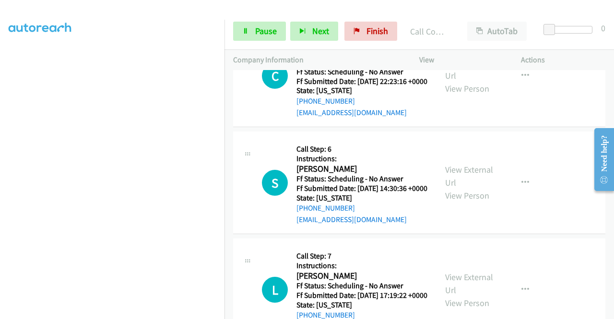
scroll to position [1462, 0]
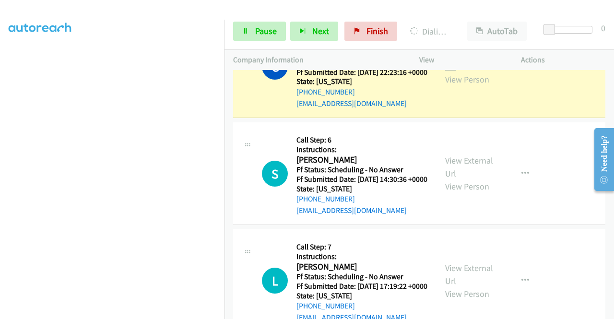
click at [458, 72] on link "View External Url" at bounding box center [469, 60] width 48 height 24
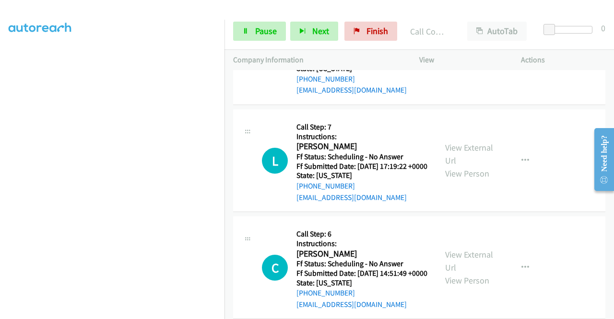
scroll to position [1623, 0]
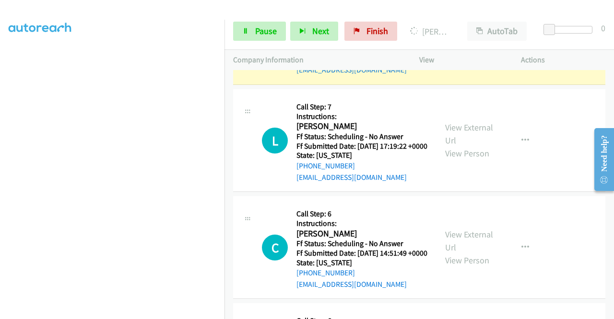
click at [452, 39] on link "View External Url" at bounding box center [469, 27] width 48 height 24
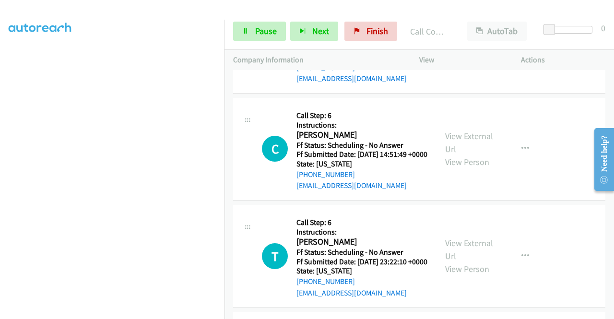
scroll to position [1751, 0]
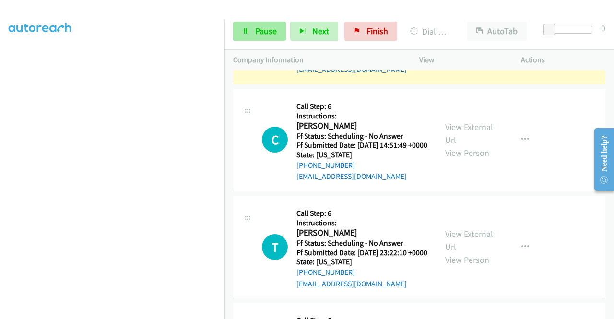
click at [250, 40] on link "Pause" at bounding box center [259, 31] width 53 height 19
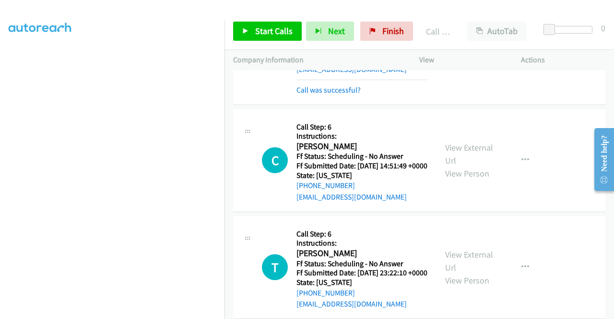
click at [465, 62] on div "View External Url View Person" at bounding box center [470, 43] width 50 height 39
click at [464, 62] on div "View External Url View Person" at bounding box center [470, 43] width 50 height 39
click at [450, 48] on link "View External Url" at bounding box center [469, 36] width 48 height 24
click at [373, 33] on link "Finish" at bounding box center [386, 31] width 53 height 19
